Goal: Check status: Check status

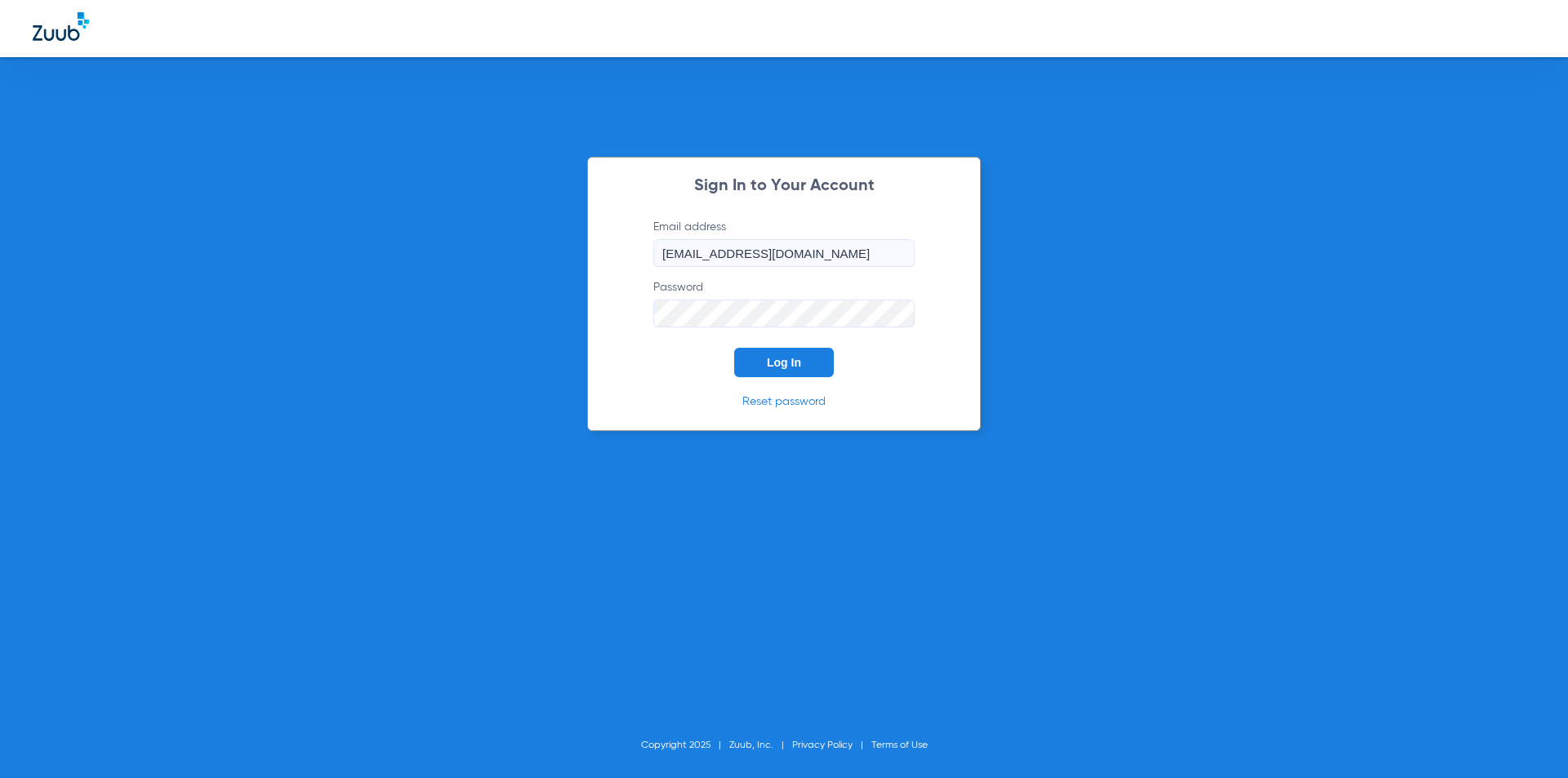
click at [765, 366] on button "Log In" at bounding box center [784, 362] width 99 height 29
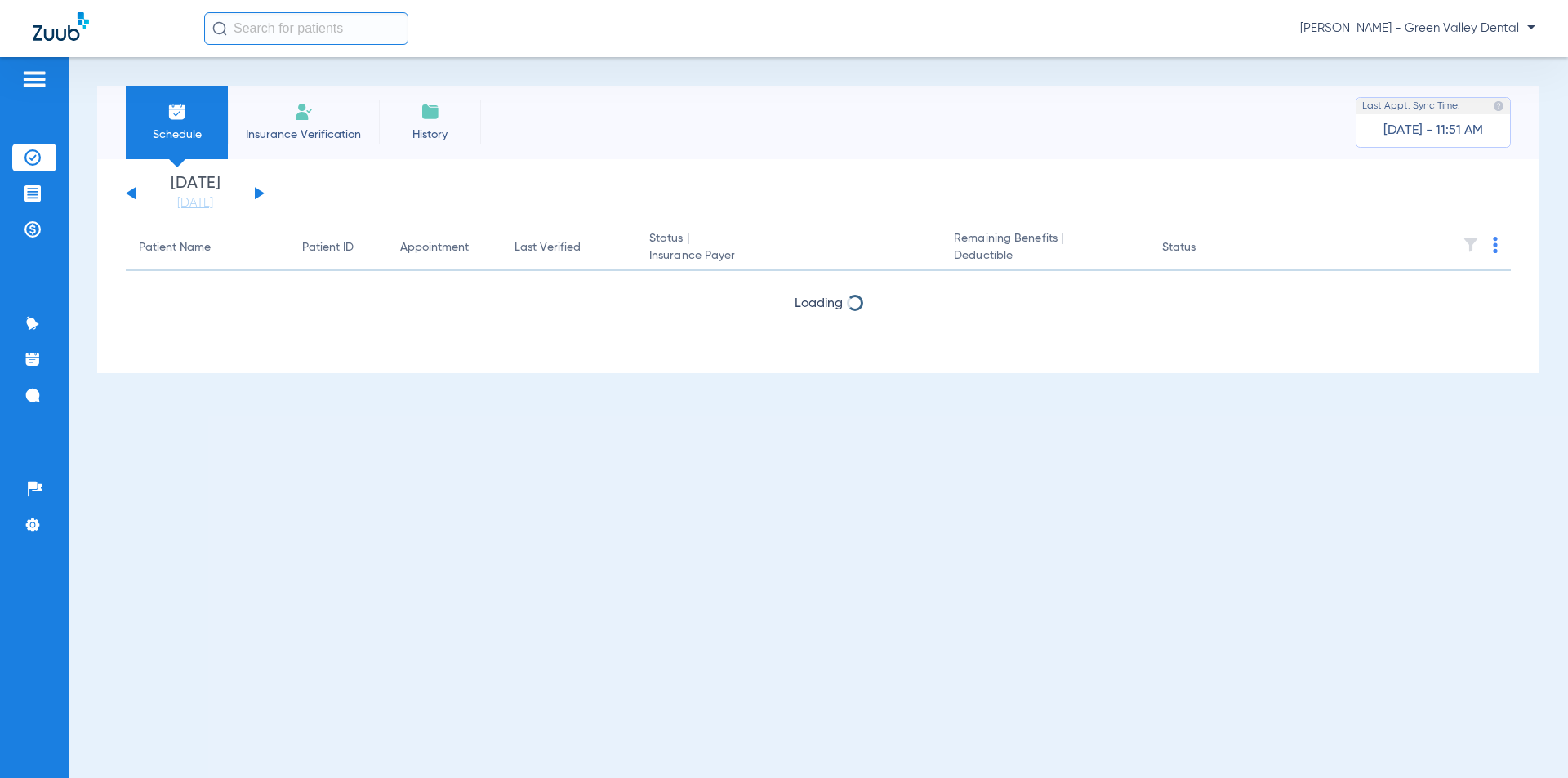
click at [255, 186] on div "[DATE] [DATE] [DATE] [DATE] [DATE] [DATE] [DATE] [DATE] [DATE] [DATE] [DATE] [D…" at bounding box center [195, 193] width 139 height 36
click at [258, 193] on button at bounding box center [260, 193] width 10 height 12
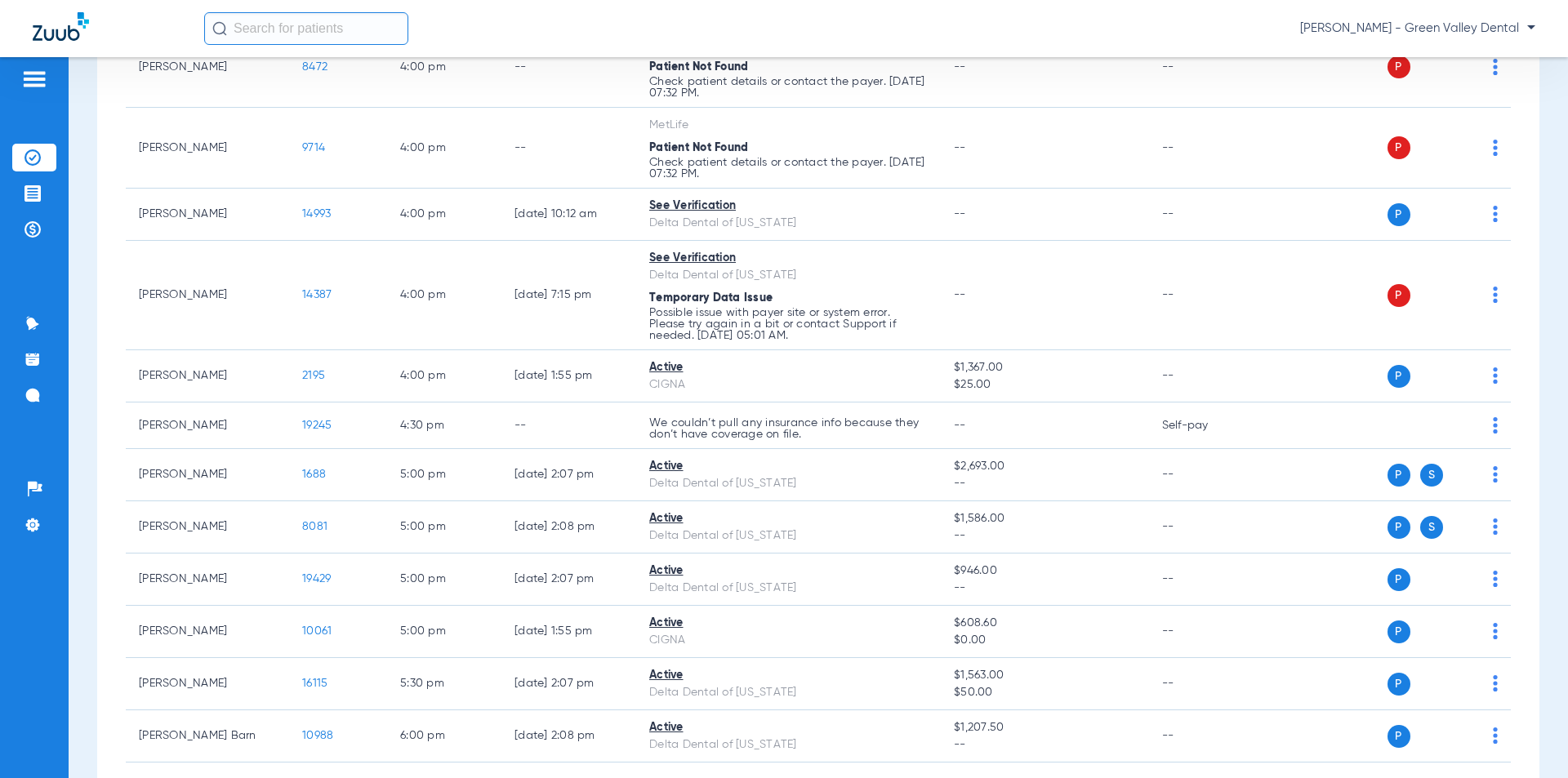
scroll to position [3671, 0]
